Goal: Information Seeking & Learning: Learn about a topic

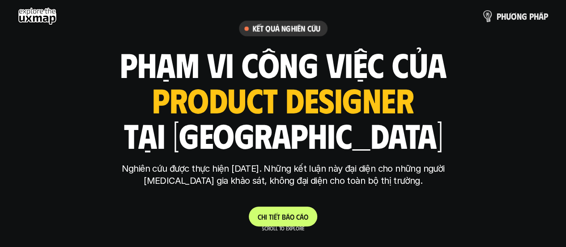
click at [523, 15] on p "p h ư ơ n g p h á p" at bounding box center [522, 16] width 51 height 10
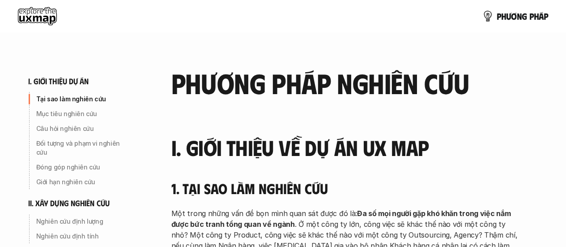
click at [29, 17] on use at bounding box center [37, 16] width 39 height 18
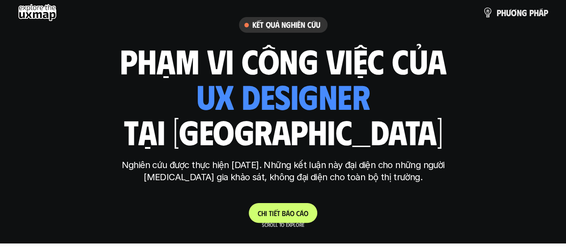
scroll to position [104, 0]
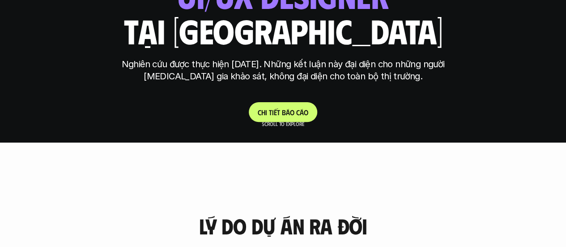
click at [333, 71] on p "Nghiên cứu được thực hiện [DATE]. Những kết luận này đại diện cho những người […" at bounding box center [283, 70] width 336 height 24
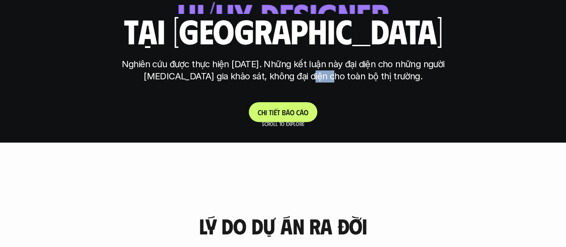
click at [333, 71] on p "Nghiên cứu được thực hiện [DATE]. Những kết luận này đại diện cho những người […" at bounding box center [283, 70] width 336 height 24
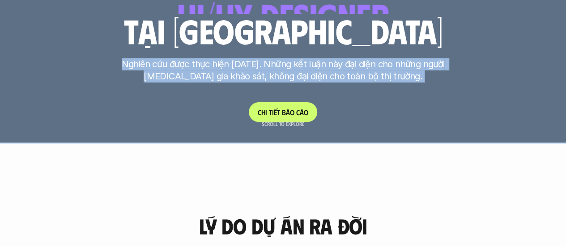
click at [333, 71] on p "Nghiên cứu được thực hiện [DATE]. Những kết luận này đại diện cho những người […" at bounding box center [283, 70] width 336 height 24
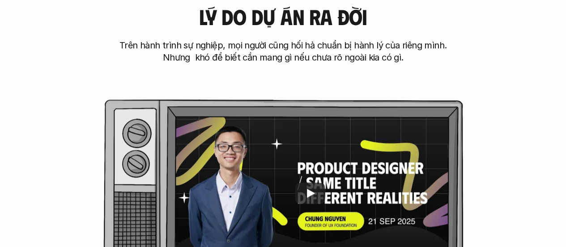
scroll to position [417, 0]
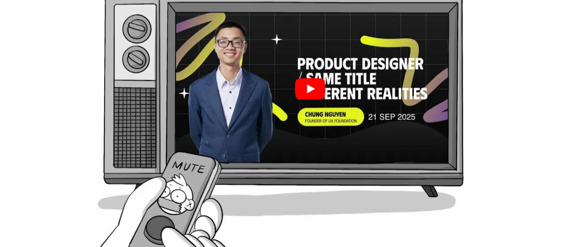
click at [302, 106] on div at bounding box center [309, 89] width 277 height 156
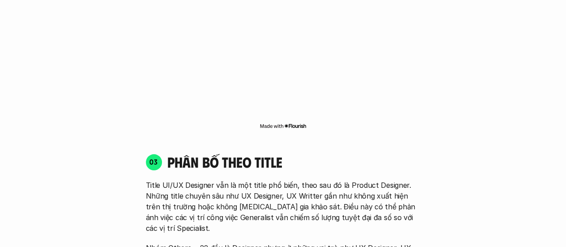
scroll to position [1670, 0]
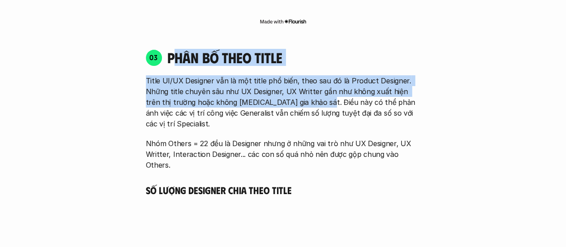
drag, startPoint x: 178, startPoint y: 44, endPoint x: 302, endPoint y: 87, distance: 132.0
click at [302, 87] on div "03 phân bố theo title Title UI/UX Designer vẫn là một title phổ biến, theo sau …" at bounding box center [283, 109] width 291 height 121
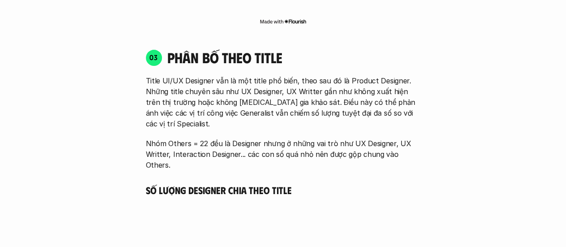
click at [297, 105] on p "Title UI/UX Designer vẫn là một title phổ biến, theo sau đó là Product Designer…" at bounding box center [283, 102] width 275 height 54
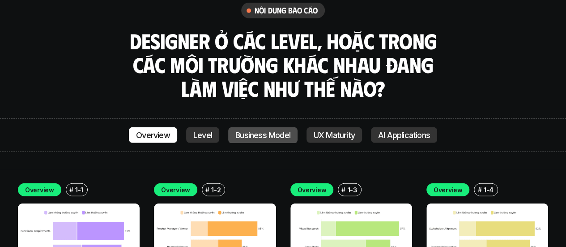
scroll to position [3028, 0]
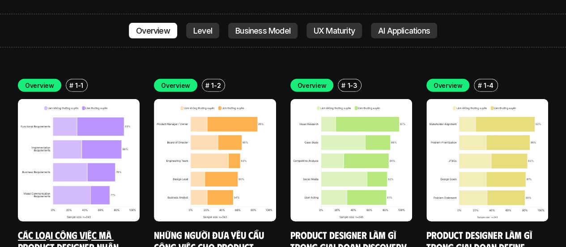
click at [95, 127] on img at bounding box center [79, 160] width 122 height 122
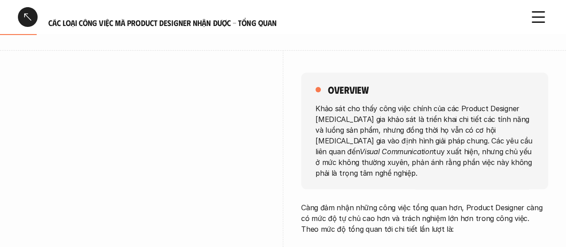
scroll to position [104, 0]
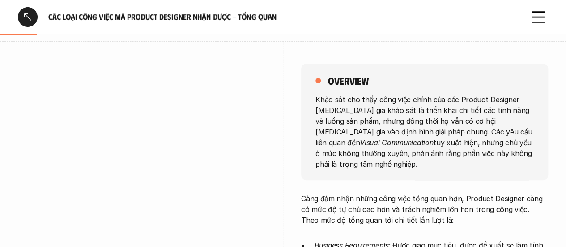
click at [165, 49] on div at bounding box center [141, 205] width 247 height 328
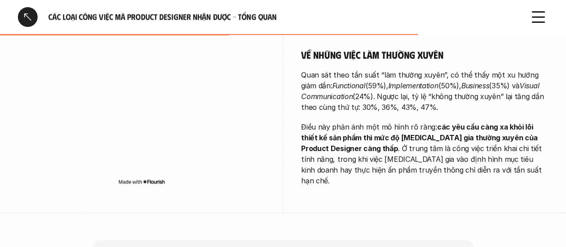
scroll to position [731, 0]
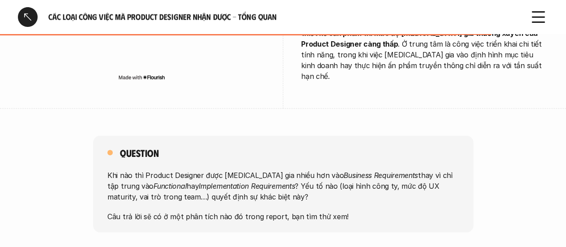
click at [349, 170] on div "Khi nào thì Product Designer được [MEDICAL_DATA] gia nhiều hơn vào Business Req…" at bounding box center [283, 195] width 352 height 52
drag, startPoint x: 115, startPoint y: 141, endPoint x: 430, endPoint y: 139, distance: 315.9
click at [430, 169] on p "Khi nào thì Product Designer được [MEDICAL_DATA] gia nhiều hơn vào Business Req…" at bounding box center [283, 185] width 352 height 32
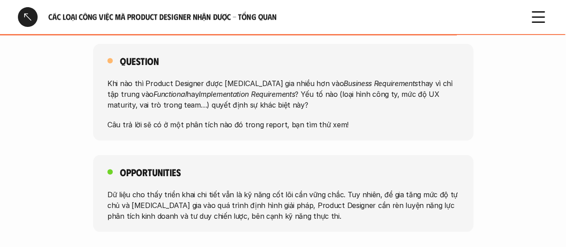
scroll to position [835, 0]
